Goal: Book appointment/travel/reservation

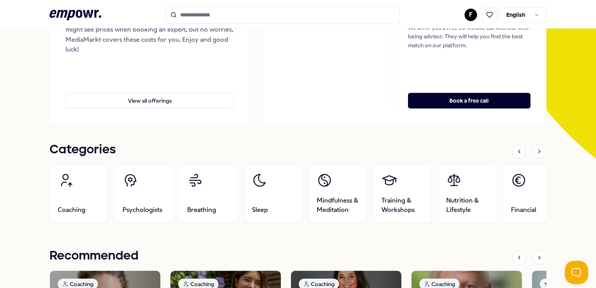
scroll to position [156, 0]
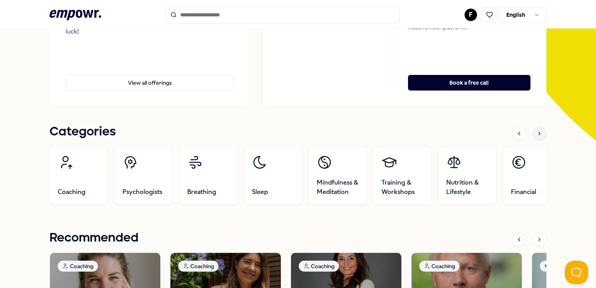
click at [538, 135] on div at bounding box center [540, 133] width 14 height 14
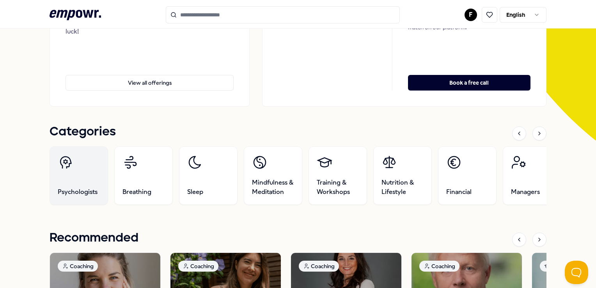
click at [64, 163] on icon at bounding box center [66, 163] width 16 height 16
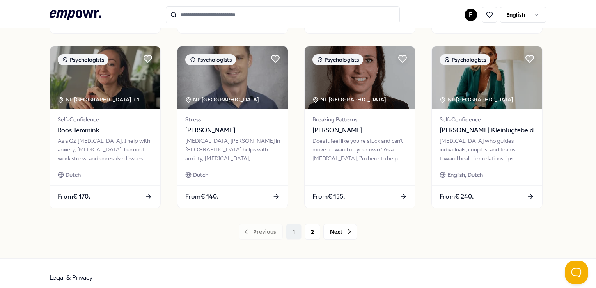
scroll to position [362, 0]
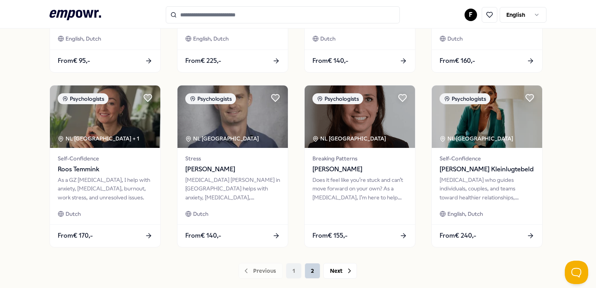
click at [305, 270] on button "2" at bounding box center [313, 271] width 16 height 16
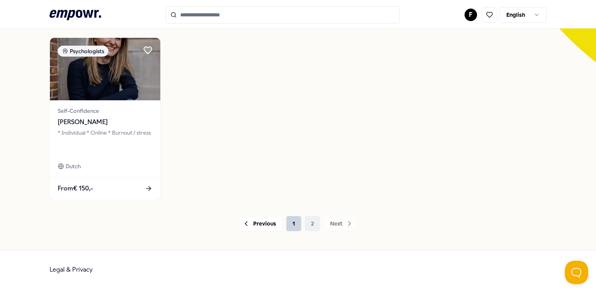
click at [293, 224] on button "1" at bounding box center [294, 224] width 16 height 16
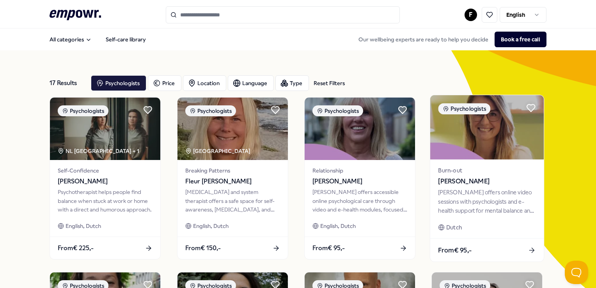
click at [481, 172] on span "Burn-out" at bounding box center [488, 170] width 98 height 9
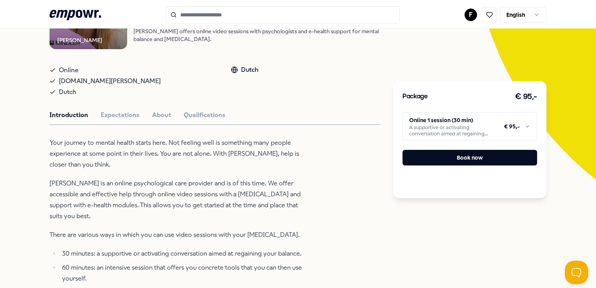
scroll to position [78, 0]
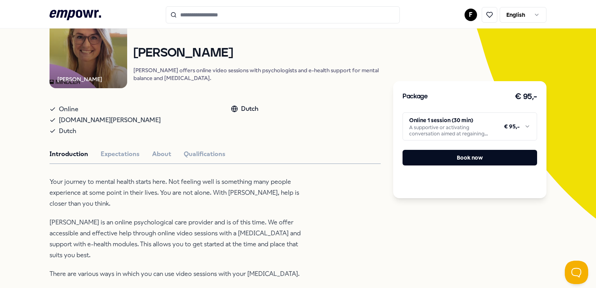
click at [514, 128] on html ".empowr-logo_svg__cls-1{fill:#03032f} F English All categories Self-care librar…" at bounding box center [298, 144] width 596 height 288
click at [357, 165] on html ".empowr-logo_svg__cls-1{fill:#03032f} F English All categories Self-care librar…" at bounding box center [298, 144] width 596 height 288
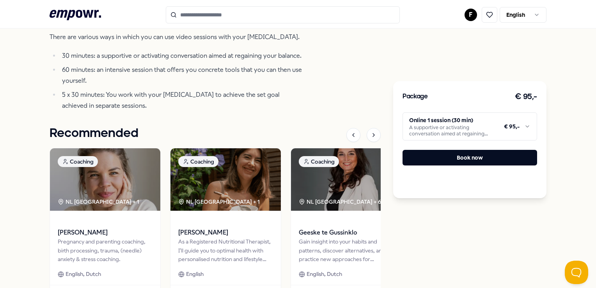
scroll to position [351, 0]
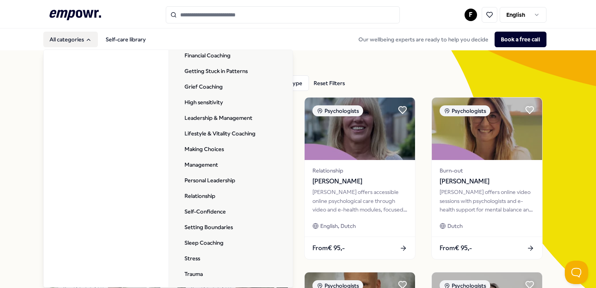
scroll to position [196, 0]
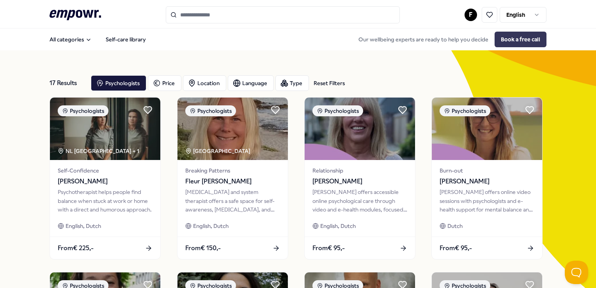
click at [513, 36] on button "Book a free call" at bounding box center [521, 40] width 52 height 16
